Goal: Transaction & Acquisition: Purchase product/service

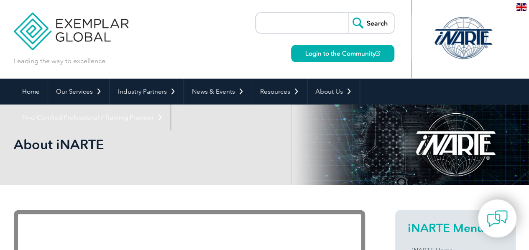
scroll to position [218, 0]
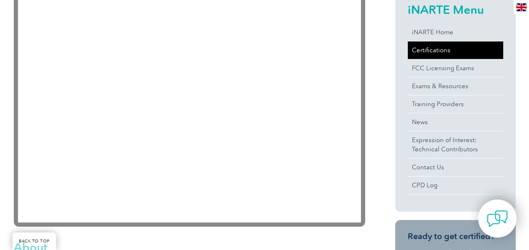
click at [444, 50] on link "Certifications" at bounding box center [454, 50] width 95 height 18
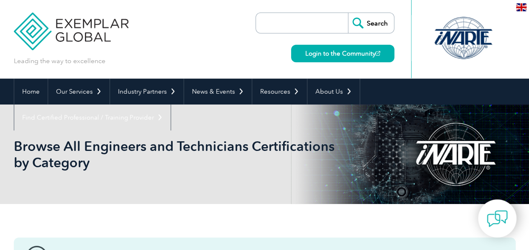
scroll to position [218, 0]
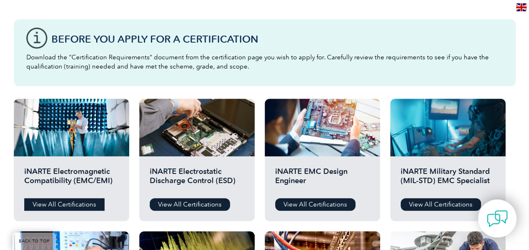
click at [77, 201] on link "View All Certifications" at bounding box center [64, 204] width 80 height 13
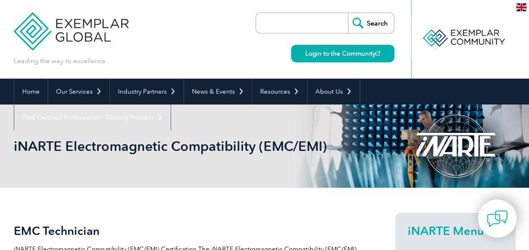
scroll to position [218, 0]
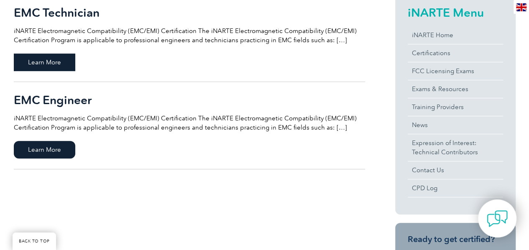
click at [52, 61] on span "Learn More" at bounding box center [44, 62] width 61 height 18
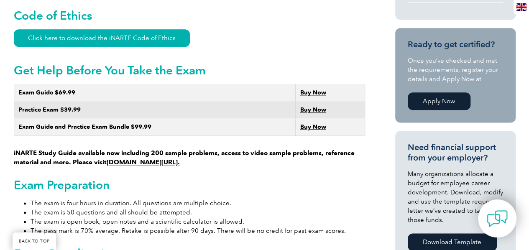
scroll to position [470, 0]
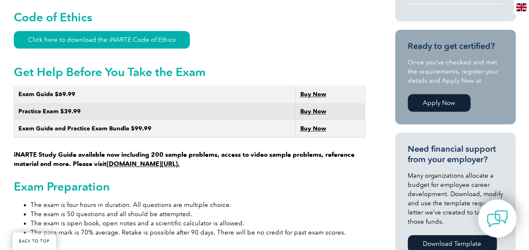
click at [314, 125] on link "Buy Now" at bounding box center [313, 128] width 26 height 7
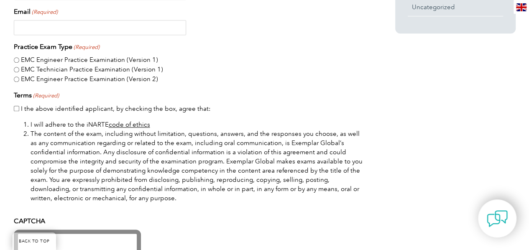
scroll to position [475, 0]
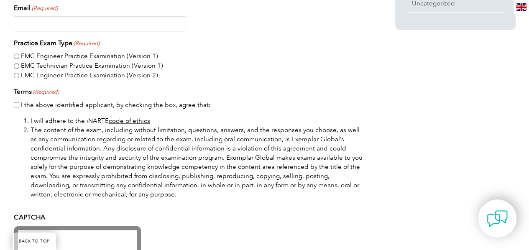
click at [137, 120] on link "code of ethics" at bounding box center [129, 121] width 41 height 8
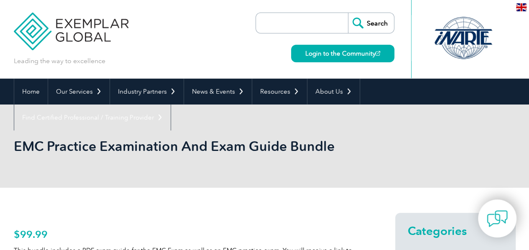
click at [311, 29] on input "search" at bounding box center [304, 23] width 88 height 20
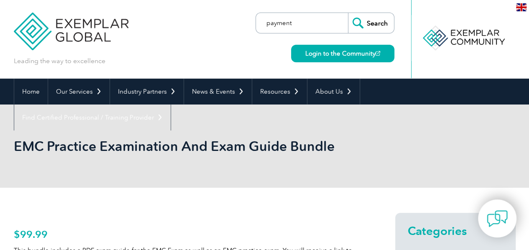
type input "payment"
click at [348, 13] on input "Search" at bounding box center [371, 23] width 46 height 20
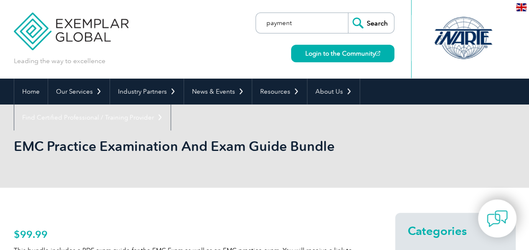
click at [321, 27] on input "payment" at bounding box center [304, 23] width 88 height 20
type input "pay"
click at [348, 13] on input "Search" at bounding box center [371, 23] width 46 height 20
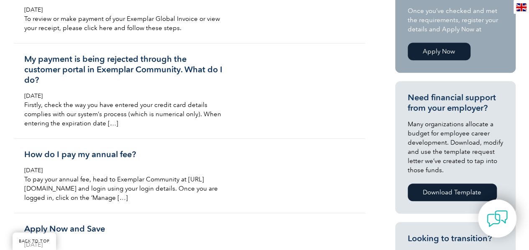
scroll to position [302, 0]
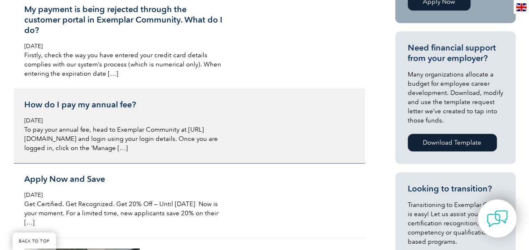
click at [94, 105] on h3 "How do I pay my annual fee?" at bounding box center [123, 104] width 198 height 10
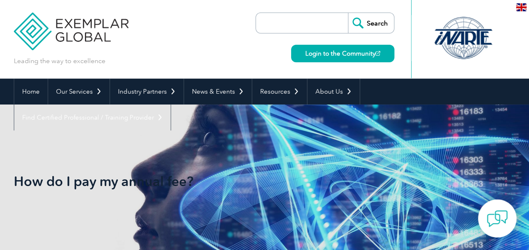
scroll to position [218, 0]
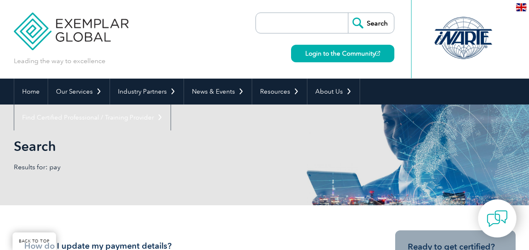
scroll to position [302, 0]
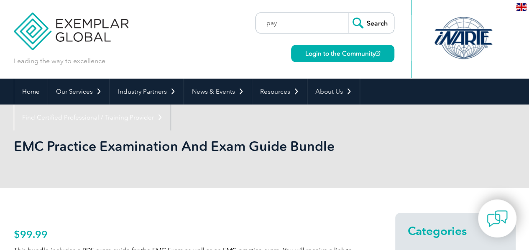
scroll to position [218, 0]
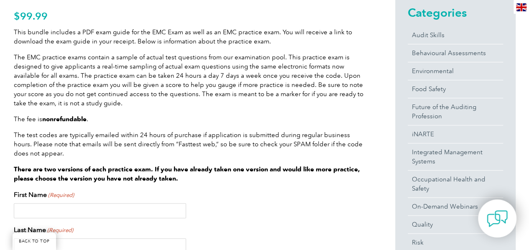
click at [41, 212] on input "First Name (Required)" at bounding box center [100, 210] width 172 height 15
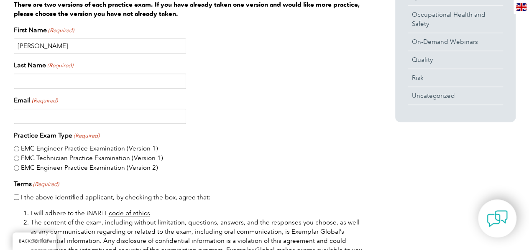
scroll to position [384, 0]
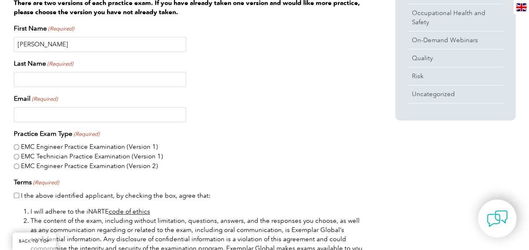
type input "[PERSON_NAME]"
click at [98, 81] on input "Last Name (Required)" at bounding box center [100, 79] width 172 height 15
type input "[PERSON_NAME]"
click at [36, 115] on input "Email (Required)" at bounding box center [100, 114] width 172 height 15
type input "[EMAIL_ADDRESS][DOMAIN_NAME]"
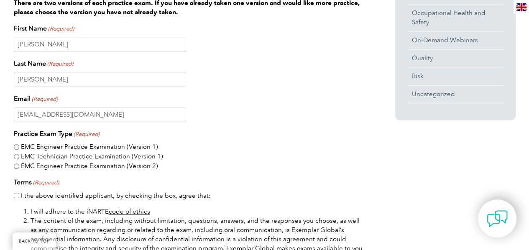
click at [16, 155] on input "EMC Technician Practice Examination (Version 1)" at bounding box center [16, 156] width 5 height 5
radio input "true"
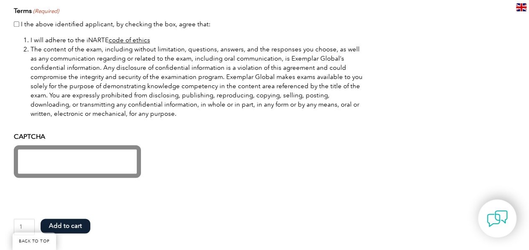
scroll to position [534, 0]
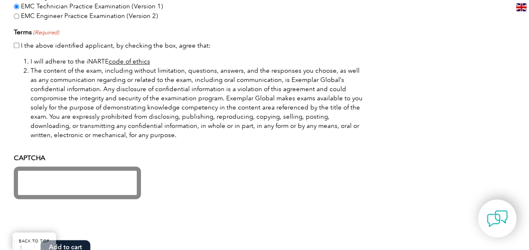
click at [18, 46] on input "I the above identified applicant, by checking the box, agree that:" at bounding box center [16, 45] width 5 height 5
checkbox input "true"
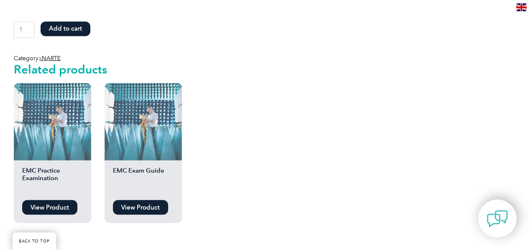
click at [66, 28] on button "Add to cart" at bounding box center [66, 28] width 50 height 15
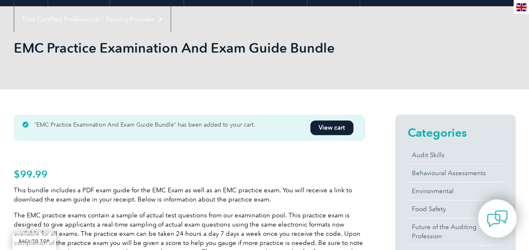
scroll to position [165, 0]
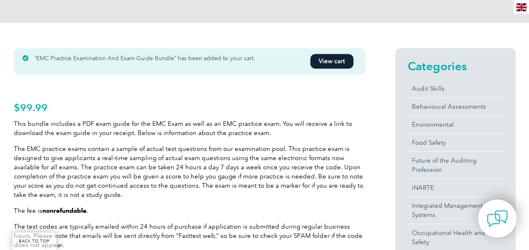
click at [328, 59] on link "View cart" at bounding box center [331, 61] width 43 height 15
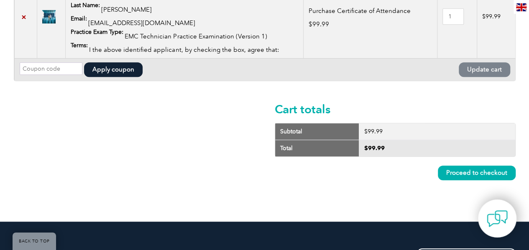
scroll to position [255, 0]
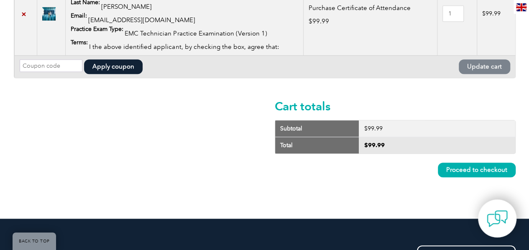
click at [474, 168] on link "Proceed to checkout" at bounding box center [476, 170] width 78 height 15
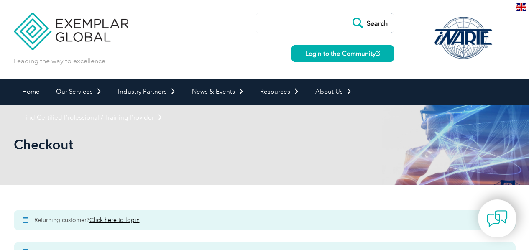
select select "[GEOGRAPHIC_DATA]"
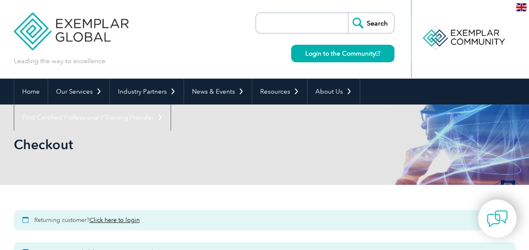
click at [115, 220] on link "Click here to login" at bounding box center [114, 219] width 50 height 7
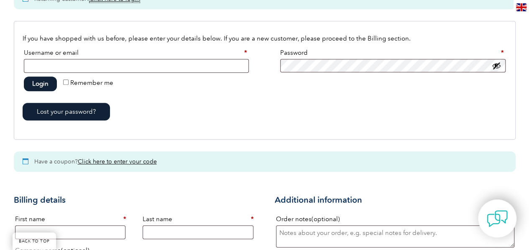
scroll to position [440, 0]
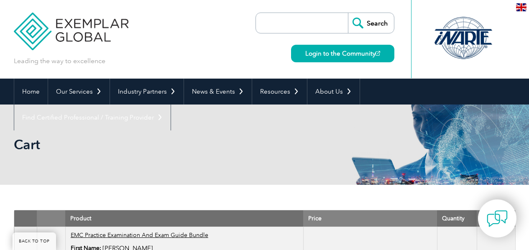
scroll to position [255, 0]
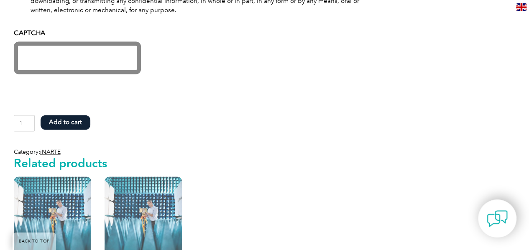
scroll to position [621, 0]
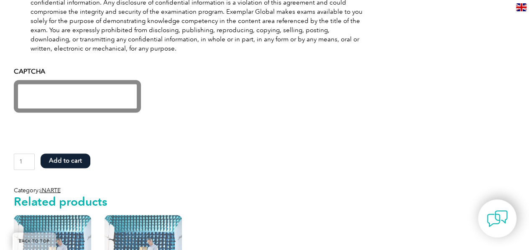
click at [61, 158] on button "Add to cart" at bounding box center [66, 160] width 50 height 15
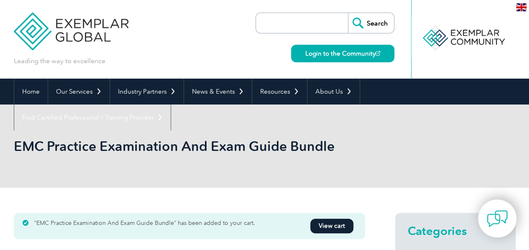
click at [336, 228] on link "View cart" at bounding box center [331, 226] width 43 height 15
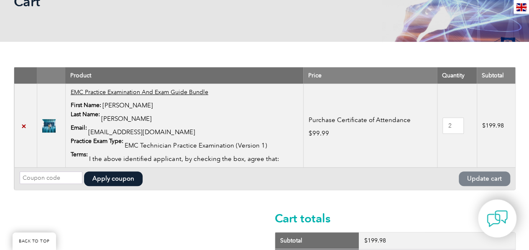
scroll to position [151, 0]
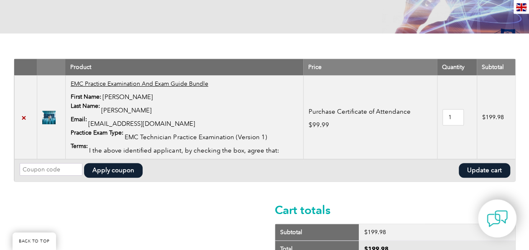
type input "1"
click at [453, 119] on input "1" at bounding box center [452, 117] width 21 height 16
click at [480, 165] on button "Update cart" at bounding box center [483, 170] width 51 height 15
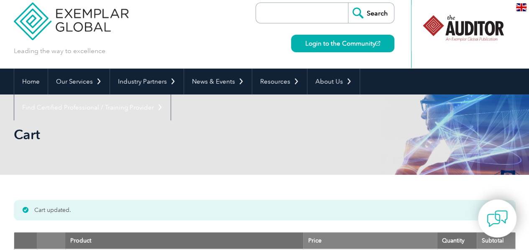
scroll to position [0, 0]
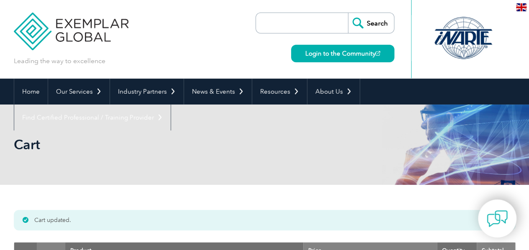
click at [517, 5] on img at bounding box center [521, 7] width 10 height 8
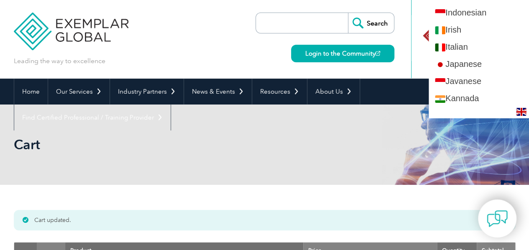
scroll to position [704, 0]
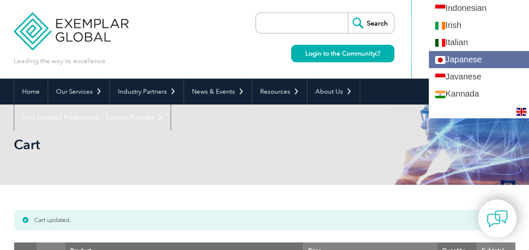
click at [475, 56] on link "Japanese" at bounding box center [478, 59] width 100 height 17
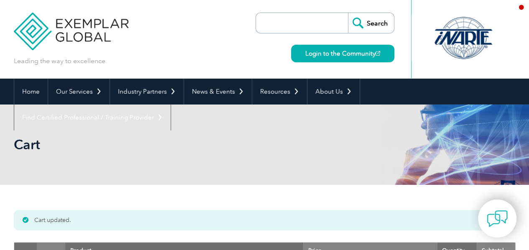
scroll to position [0, 0]
type input "検索"
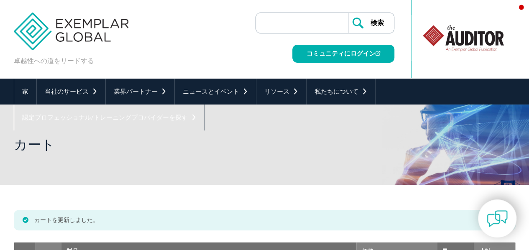
scroll to position [218, 0]
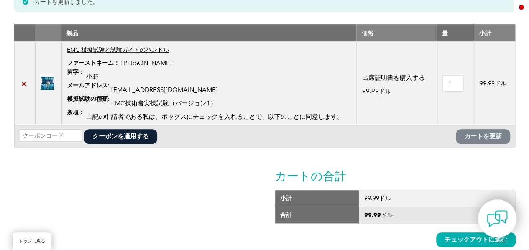
click at [133, 134] on font "クーポンを適用する" at bounding box center [120, 136] width 56 height 8
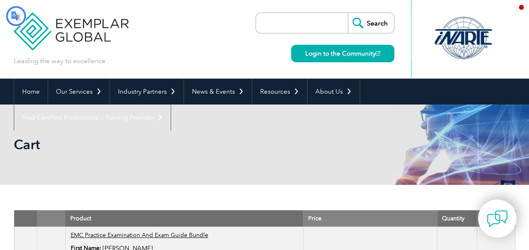
type input "検索"
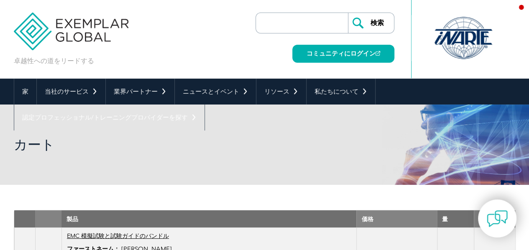
scroll to position [218, 0]
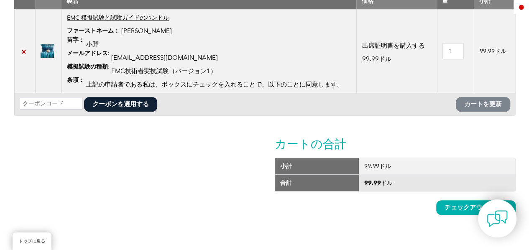
click at [133, 16] on font "EMC 模擬試験と試験ガイドのバンドル" at bounding box center [118, 17] width 102 height 7
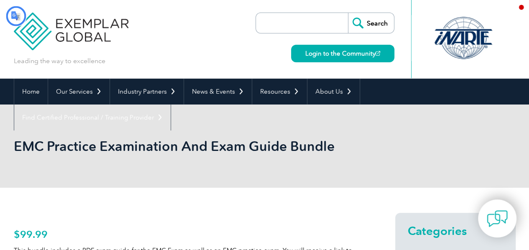
type input "検索"
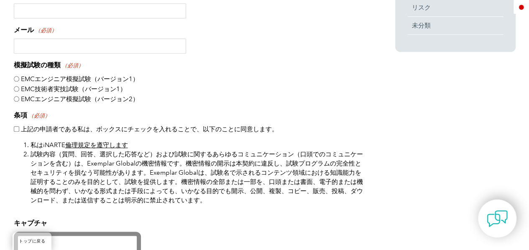
scroll to position [655, 0]
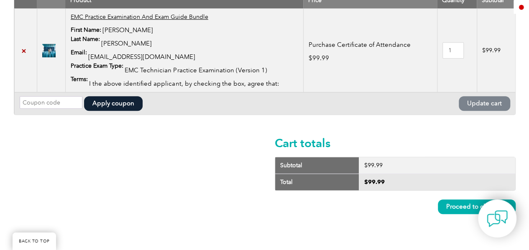
type input "検索"
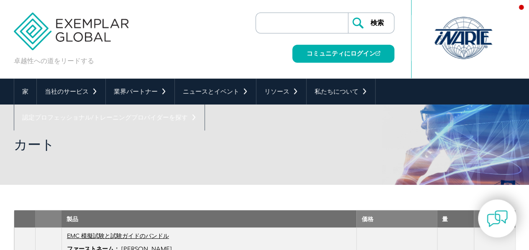
click at [517, 5] on img at bounding box center [521, 7] width 10 height 8
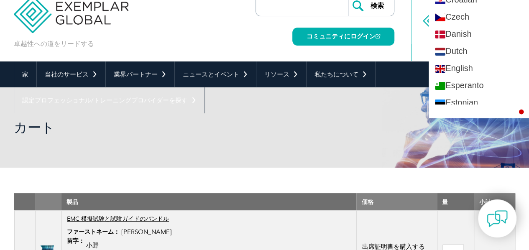
scroll to position [319, 0]
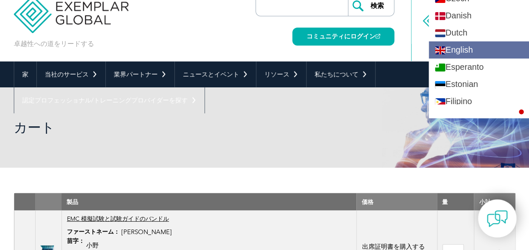
click at [454, 47] on link "English" at bounding box center [478, 49] width 100 height 17
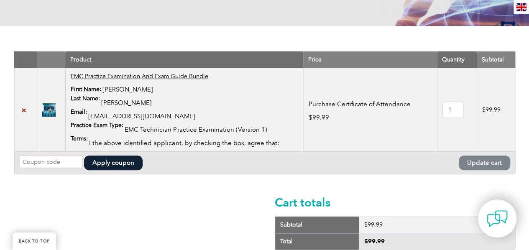
scroll to position [143, 0]
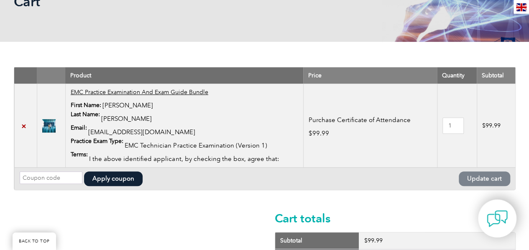
click at [117, 178] on button "Apply coupon" at bounding box center [113, 178] width 58 height 15
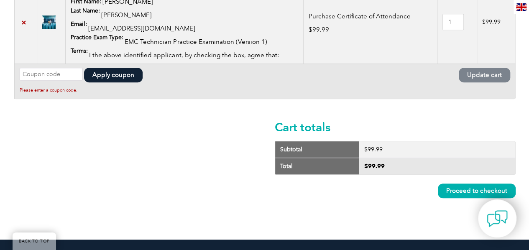
scroll to position [299, 0]
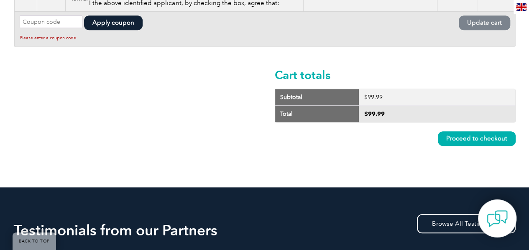
click at [312, 78] on h2 "Cart totals" at bounding box center [394, 74] width 241 height 13
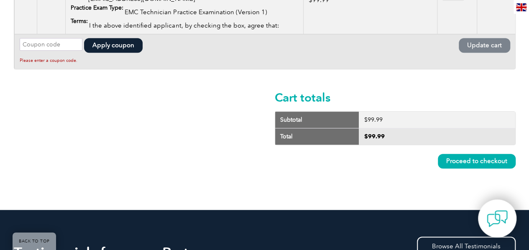
scroll to position [211, 0]
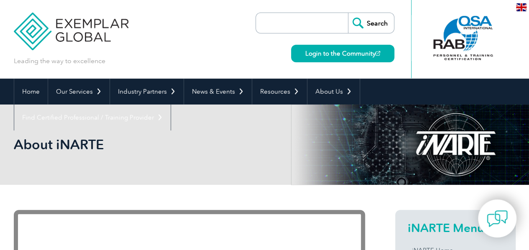
click at [297, 25] on input "search" at bounding box center [304, 23] width 88 height 20
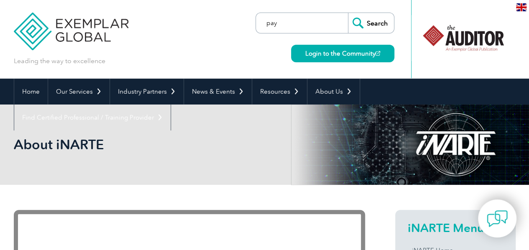
type input "pay"
click at [348, 13] on input "Search" at bounding box center [371, 23] width 46 height 20
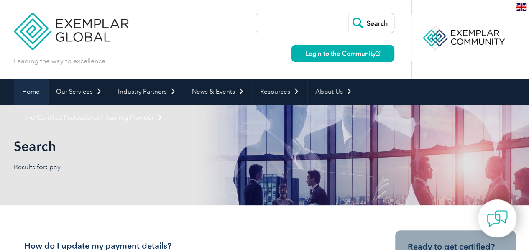
click at [30, 94] on link "Home" at bounding box center [30, 92] width 33 height 26
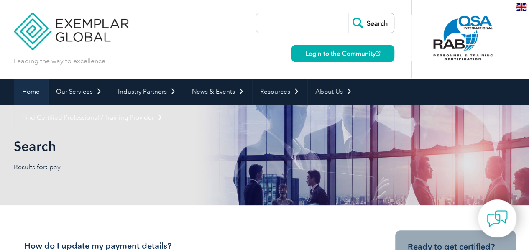
click at [30, 94] on link "Home" at bounding box center [30, 92] width 33 height 26
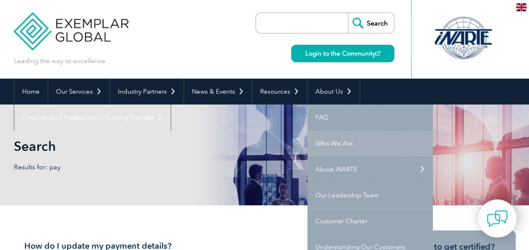
click at [334, 146] on link "Who We Are" at bounding box center [369, 143] width 125 height 26
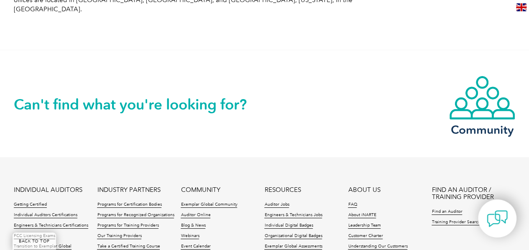
scroll to position [1598, 0]
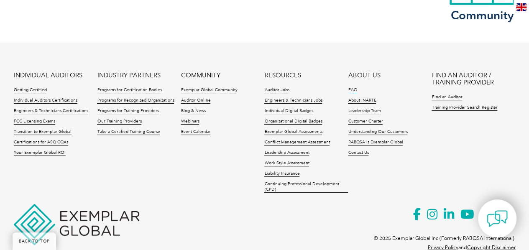
click at [351, 87] on link "FAQ" at bounding box center [352, 90] width 9 height 6
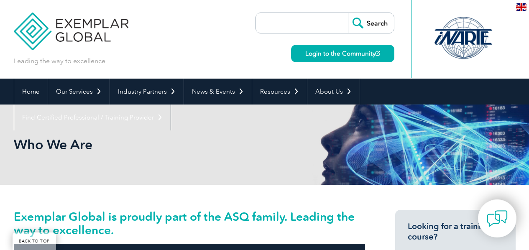
scroll to position [1598, 0]
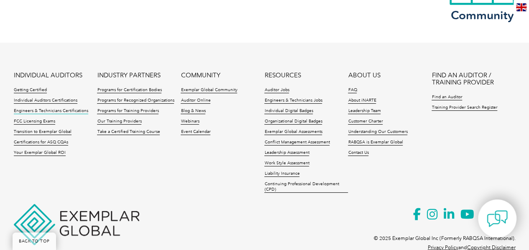
click at [50, 108] on link "Engineers & Technicians Certifications" at bounding box center [51, 111] width 74 height 6
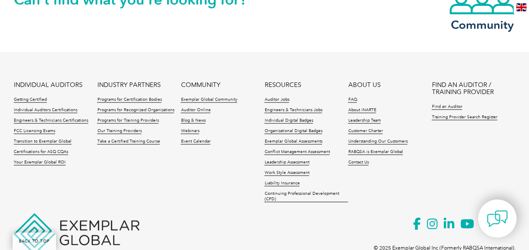
scroll to position [800, 0]
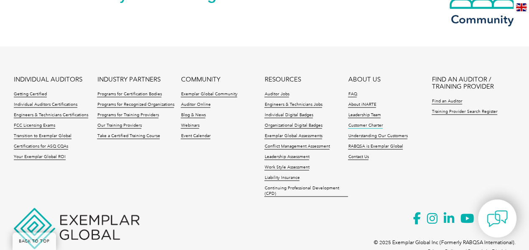
click at [371, 125] on link "Customer Charter" at bounding box center [365, 126] width 35 height 6
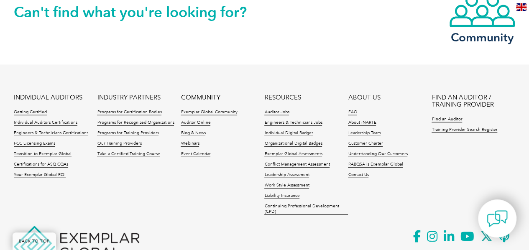
scroll to position [1075, 0]
